Goal: Task Accomplishment & Management: Manage account settings

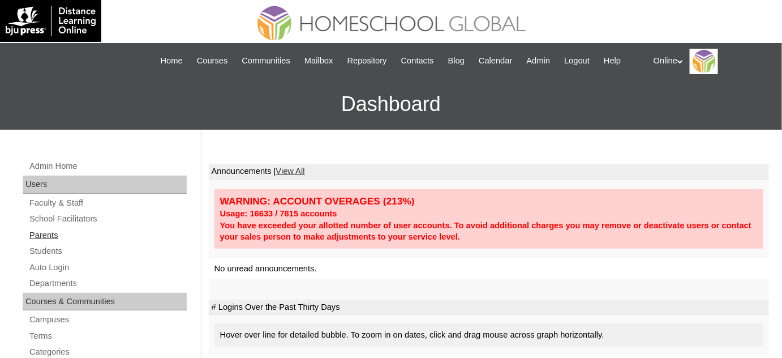
click at [51, 235] on link "Parents" at bounding box center [107, 235] width 158 height 14
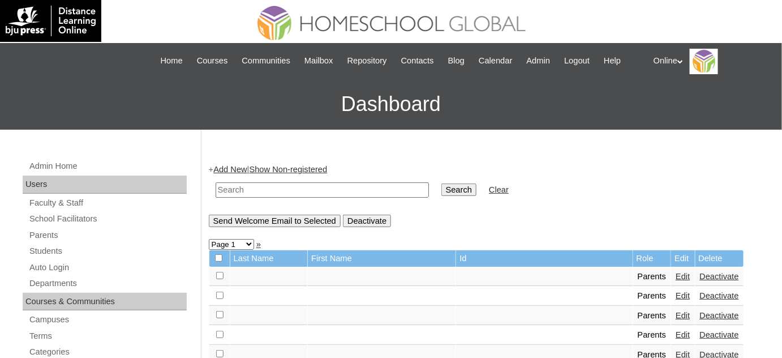
click at [252, 188] on input "text" at bounding box center [322, 189] width 213 height 15
type input "crizel"
click at [441, 183] on input "Search" at bounding box center [458, 189] width 35 height 12
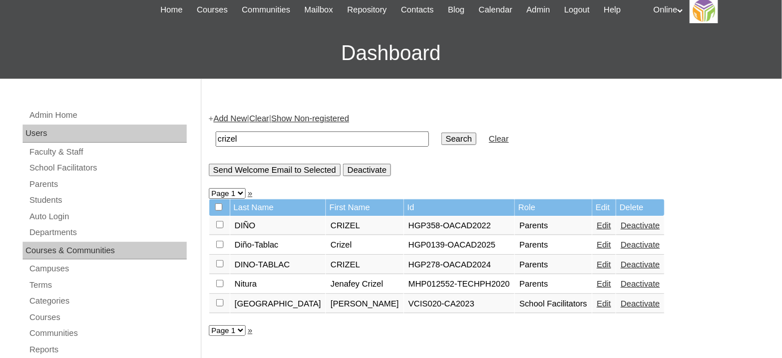
scroll to position [51, 0]
click at [104, 193] on link "Students" at bounding box center [107, 200] width 158 height 14
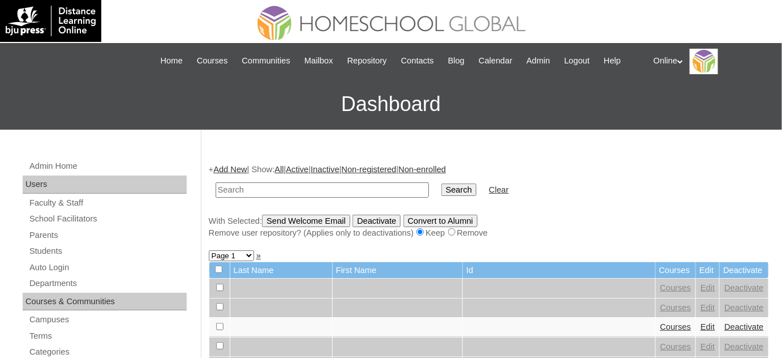
click at [301, 185] on input "text" at bounding box center [322, 189] width 213 height 15
type input "tablac"
click at [441, 183] on input "Search" at bounding box center [458, 189] width 35 height 12
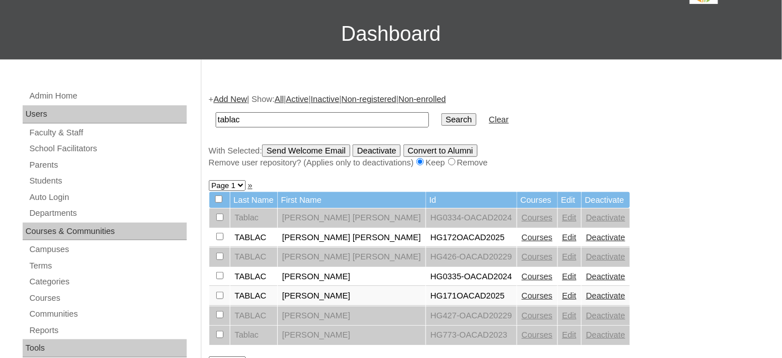
scroll to position [102, 0]
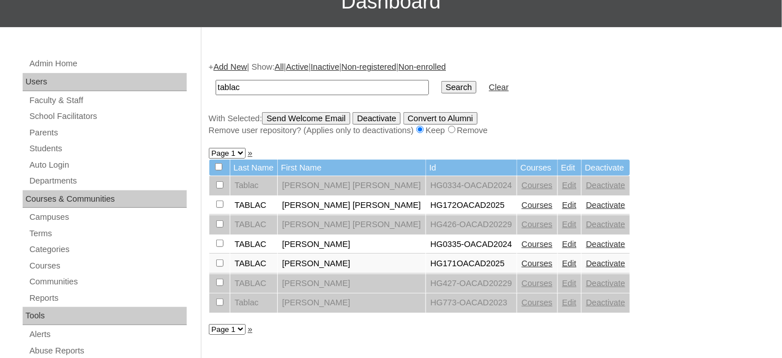
click at [586, 240] on link "Deactivate" at bounding box center [605, 243] width 39 height 9
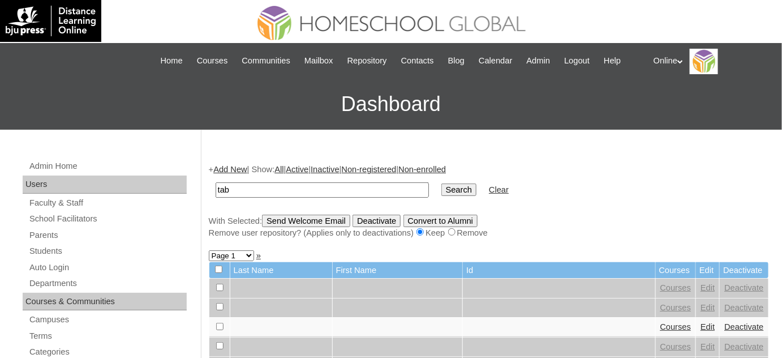
type input "tablac"
click at [441, 183] on input "Search" at bounding box center [458, 189] width 35 height 12
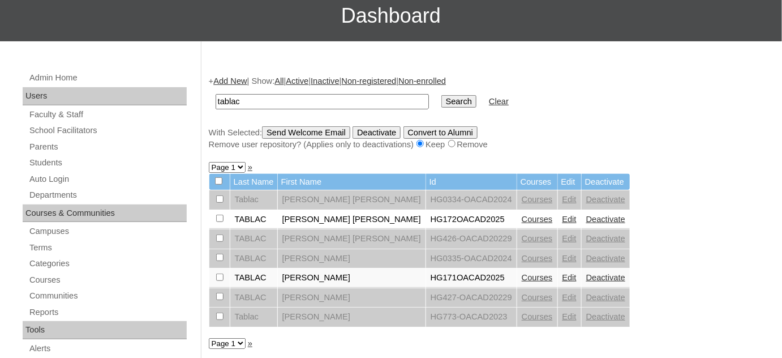
scroll to position [102, 0]
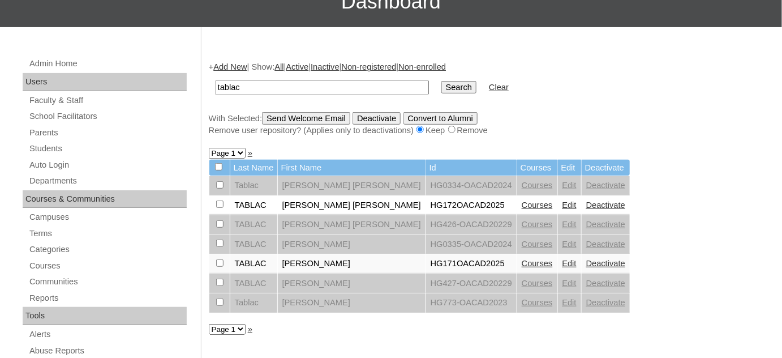
click at [562, 204] on link "Edit" at bounding box center [569, 204] width 14 height 9
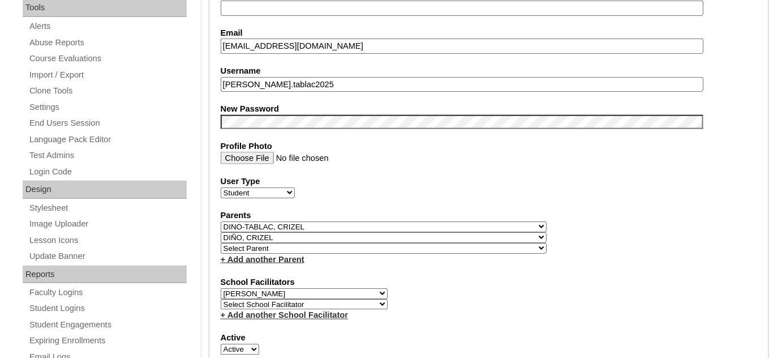
scroll to position [411, 0]
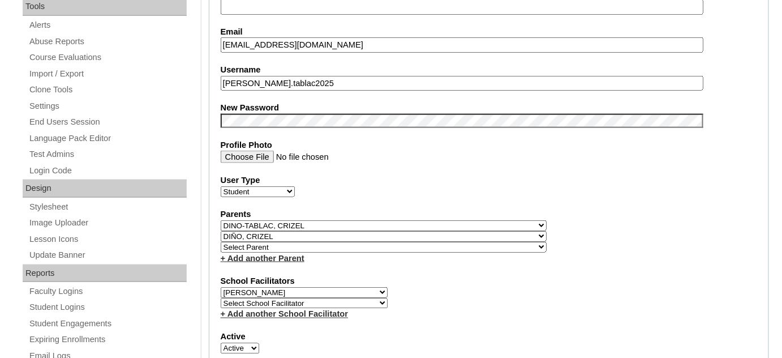
click at [409, 220] on select "Select Parent , , , , , , , , , , , , , , , , , , , , , , , , , , , , , , , , ,…" at bounding box center [384, 225] width 326 height 11
select select "43336"
click at [221, 220] on select "Select Parent , , , , , , , , , , , , , , , , , , , , , , , , , , , , , , , , ,…" at bounding box center [384, 225] width 326 height 11
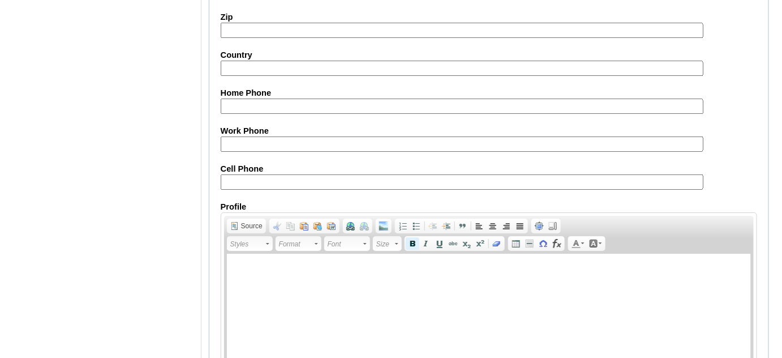
scroll to position [1369, 0]
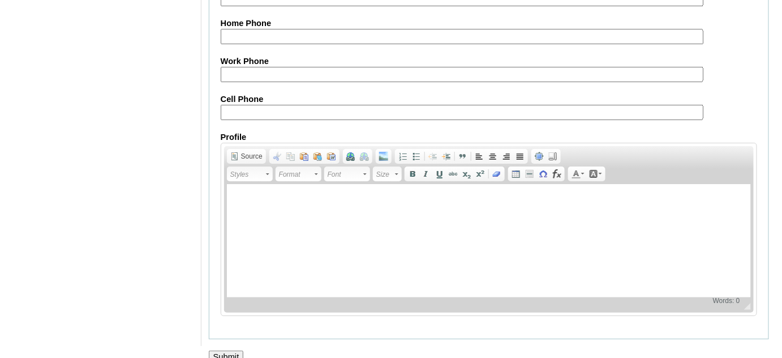
click at [236, 350] on input "Submit" at bounding box center [226, 356] width 35 height 12
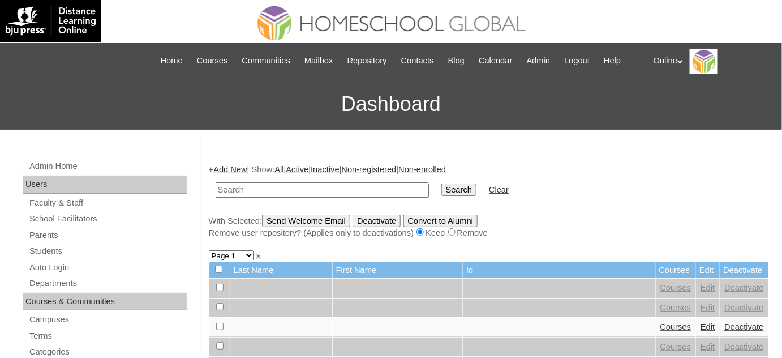
click at [768, 225] on div "With Selected: Send Welcome Email Deactivate Convert to Alumni Remove user repo…" at bounding box center [489, 226] width 560 height 24
click at [772, 117] on h3 "Dashboard" at bounding box center [391, 104] width 770 height 51
